Goal: Transaction & Acquisition: Book appointment/travel/reservation

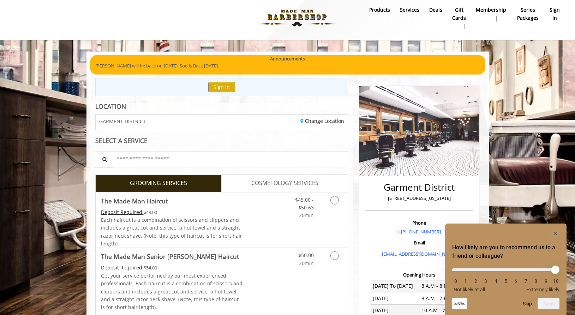
scroll to position [8, 0]
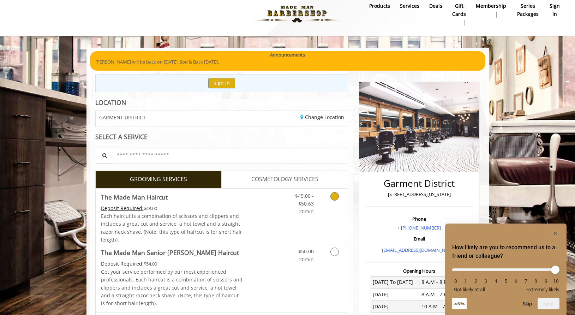
click at [249, 206] on link "Discounted Price" at bounding box center [263, 215] width 42 height 55
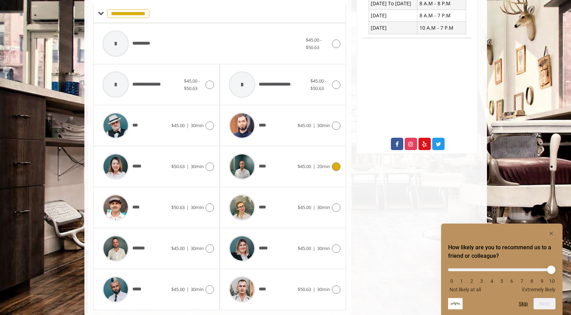
scroll to position [306, 0]
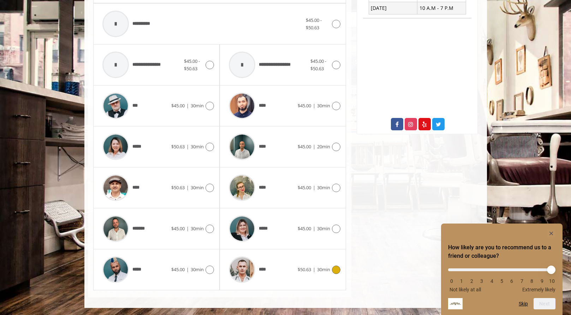
click at [271, 275] on div "****" at bounding box center [261, 270] width 72 height 34
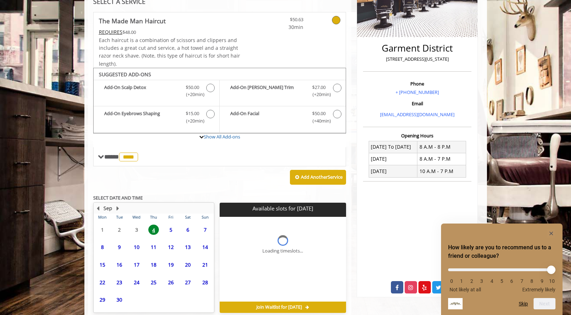
scroll to position [175, 0]
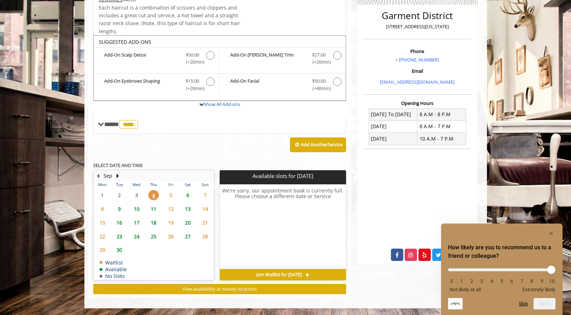
click at [188, 195] on span "6" at bounding box center [187, 195] width 11 height 10
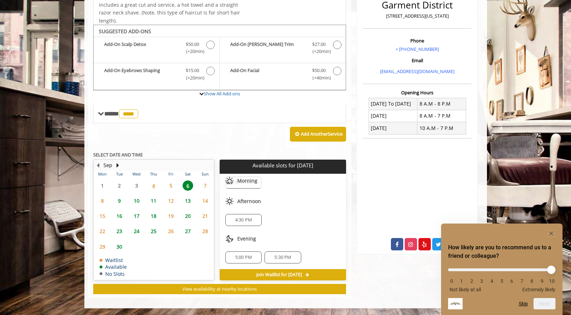
scroll to position [0, 0]
click at [167, 185] on span "5" at bounding box center [170, 185] width 11 height 10
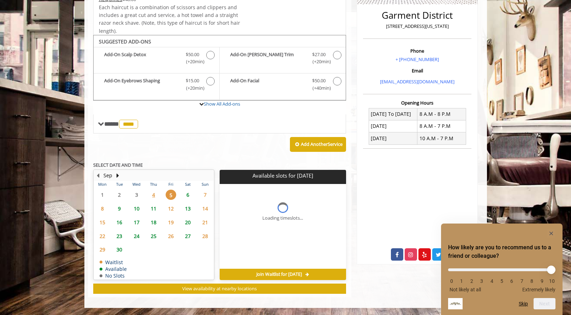
scroll to position [175, 0]
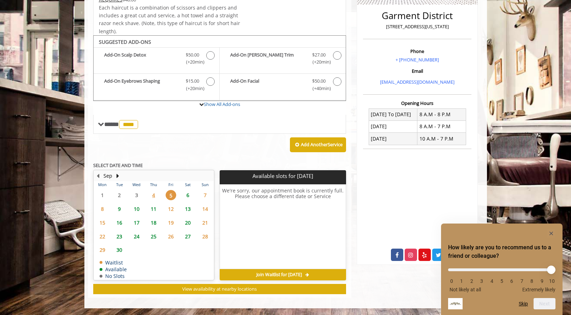
click at [187, 195] on span "6" at bounding box center [187, 195] width 11 height 10
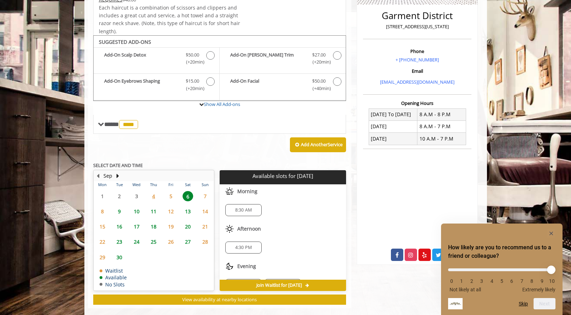
scroll to position [186, 0]
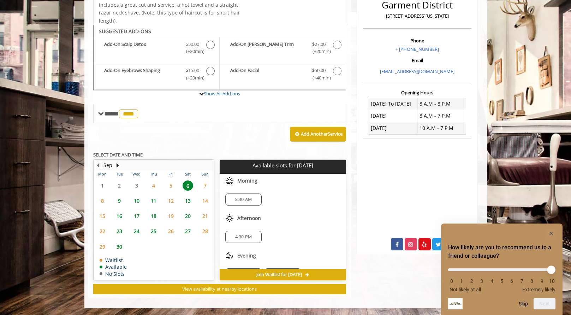
click at [245, 201] on span "8:30 AM" at bounding box center [243, 200] width 17 height 6
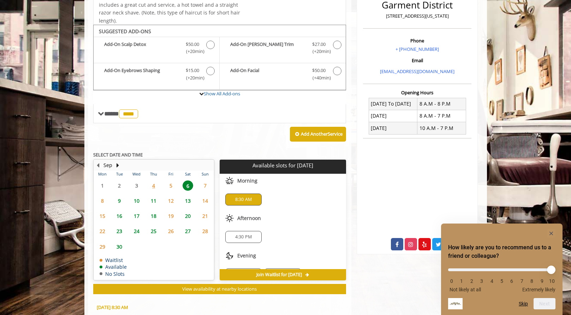
scroll to position [313, 0]
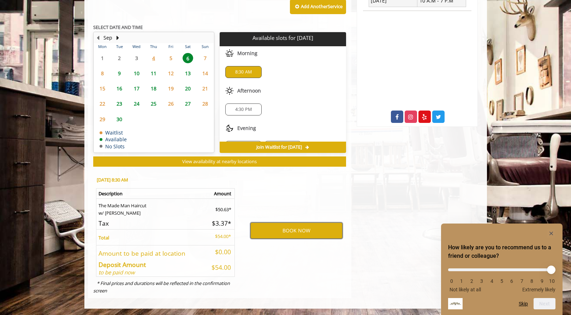
click at [279, 227] on button "BOOK NOW" at bounding box center [296, 230] width 92 height 16
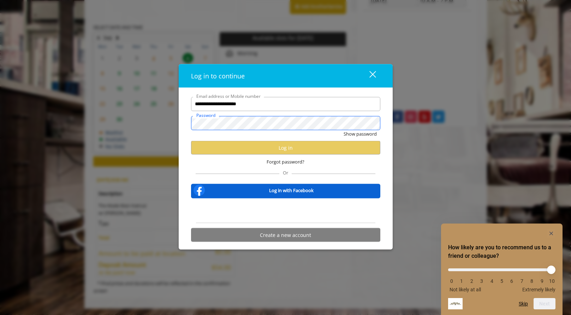
scroll to position [0, 0]
click at [291, 99] on input "**********" at bounding box center [285, 104] width 189 height 14
click at [286, 102] on input "**********" at bounding box center [285, 104] width 189 height 14
type input "**********"
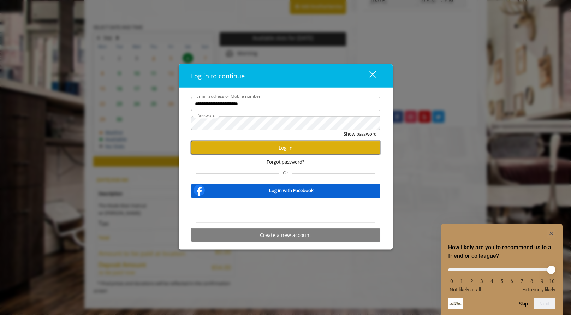
click at [304, 149] on button "Log in" at bounding box center [285, 148] width 189 height 14
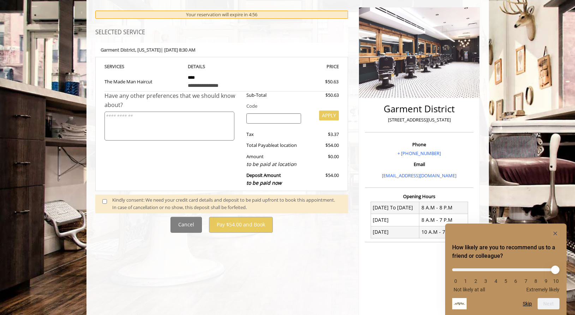
scroll to position [174, 0]
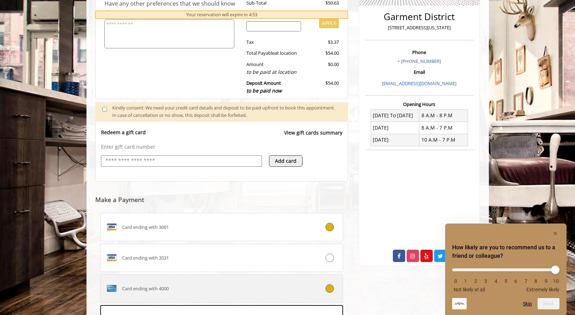
click at [113, 277] on label "Card ending with 4000" at bounding box center [221, 288] width 243 height 28
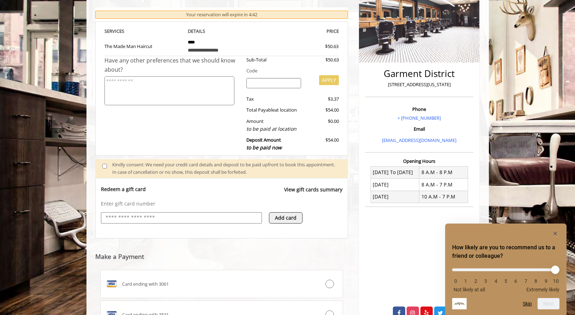
scroll to position [282, 0]
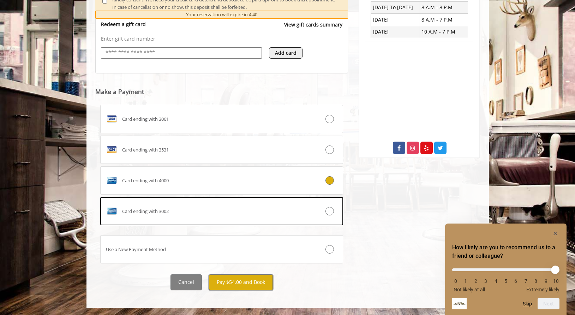
click at [226, 285] on button "Pay $54.00 and Book" at bounding box center [241, 282] width 64 height 16
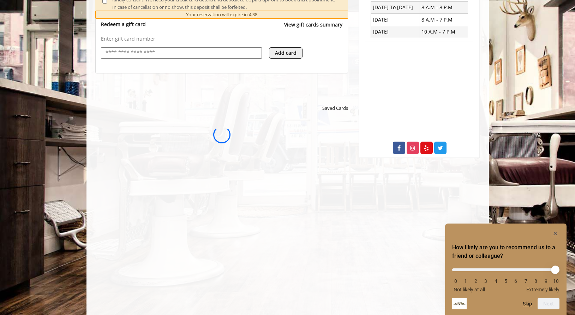
scroll to position [0, 0]
